Goal: Find specific page/section

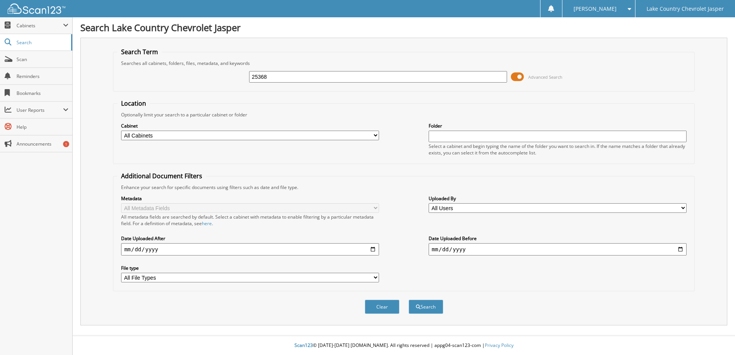
type input "25368"
click at [408, 300] on button "Search" at bounding box center [425, 307] width 35 height 14
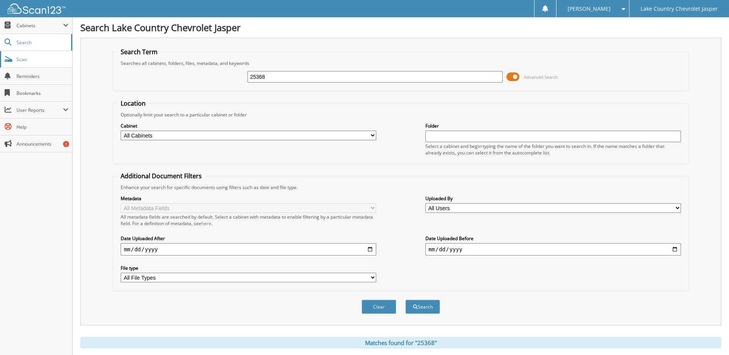
click at [38, 58] on span "Scan" at bounding box center [43, 59] width 52 height 7
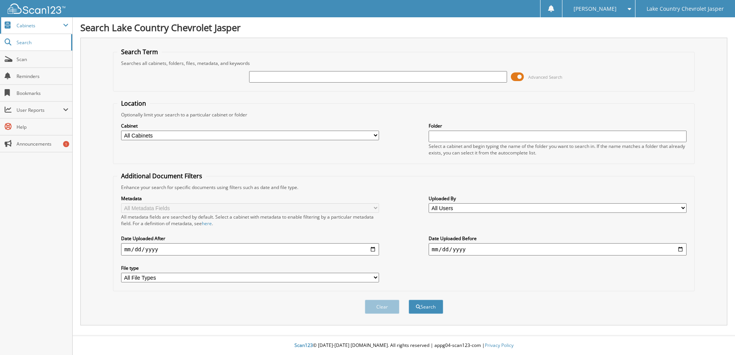
click at [33, 22] on span "Cabinets" at bounding box center [36, 25] width 72 height 17
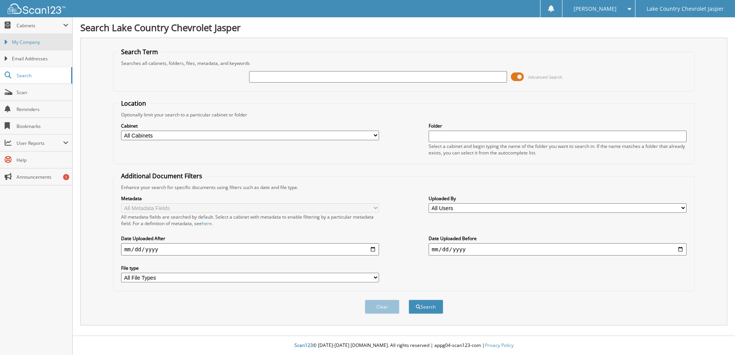
click at [32, 35] on link "My Company" at bounding box center [36, 42] width 72 height 17
